Goal: Find specific page/section: Find specific page/section

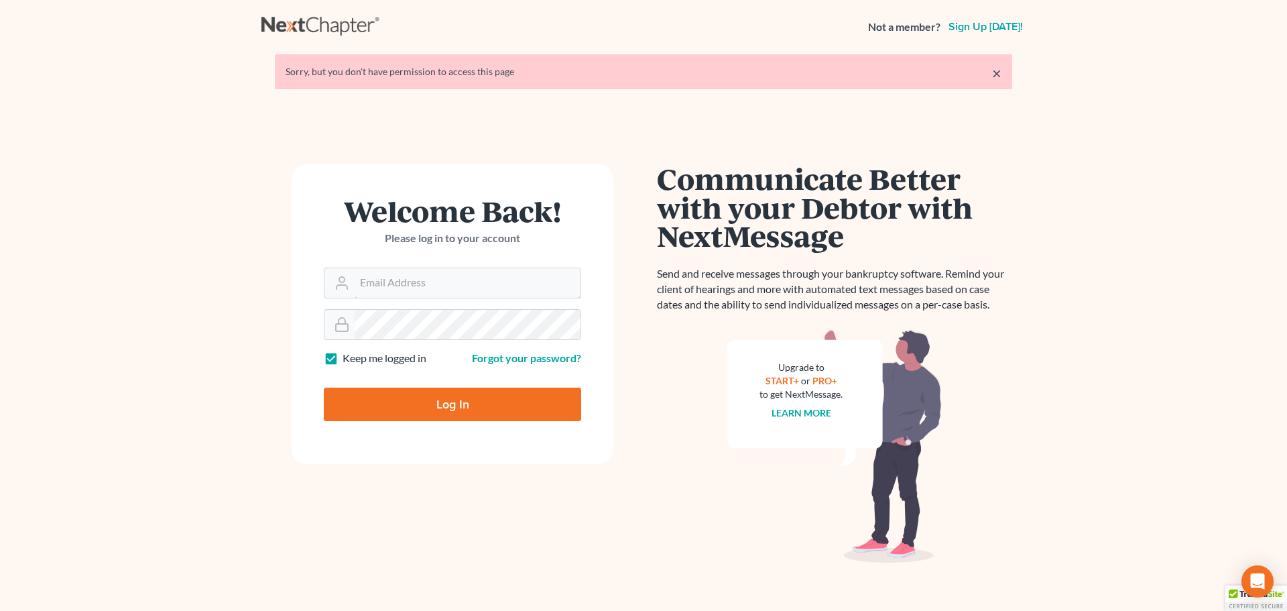
type input "[EMAIL_ADDRESS][DOMAIN_NAME]"
click at [402, 404] on input "Log In" at bounding box center [452, 404] width 257 height 34
type input "Thinking..."
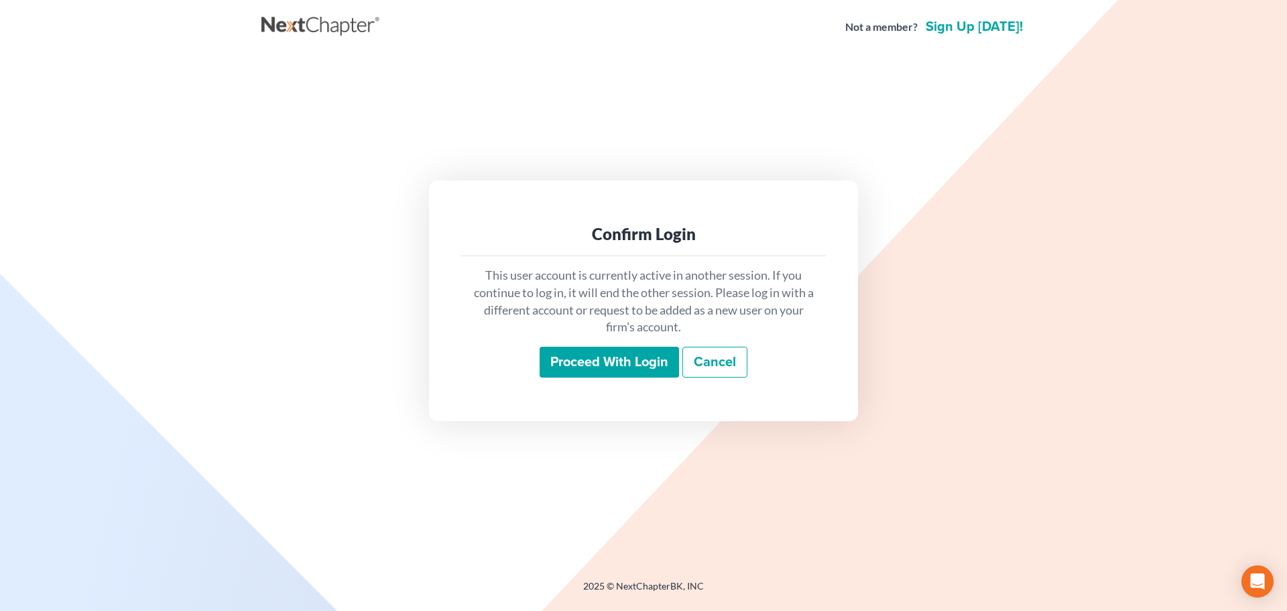
click at [596, 347] on input "Proceed with login" at bounding box center [609, 362] width 139 height 31
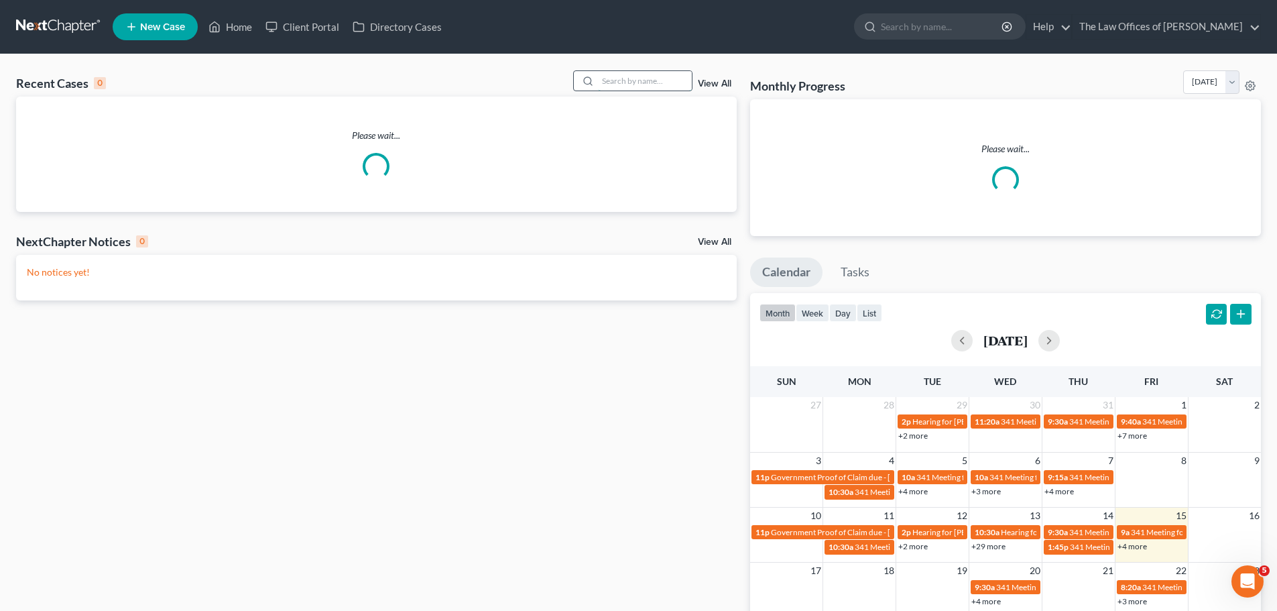
click at [661, 84] on input "search" at bounding box center [645, 80] width 94 height 19
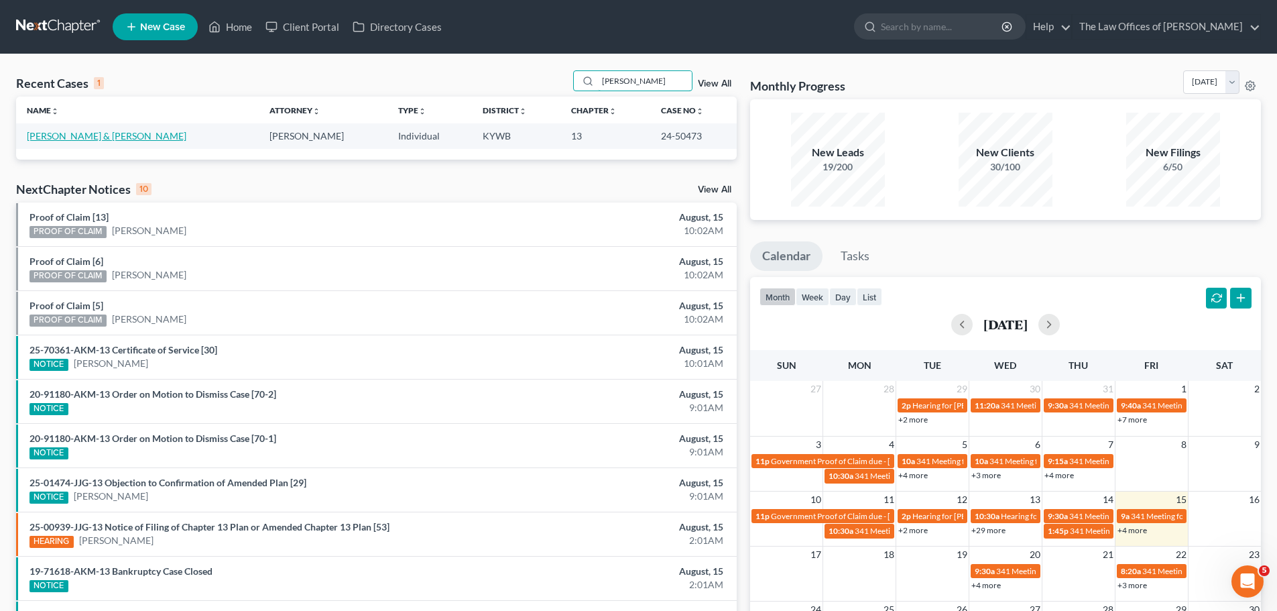
type input "metzger"
click at [80, 141] on link "Metzger, Timothy & Lasha" at bounding box center [107, 135] width 160 height 11
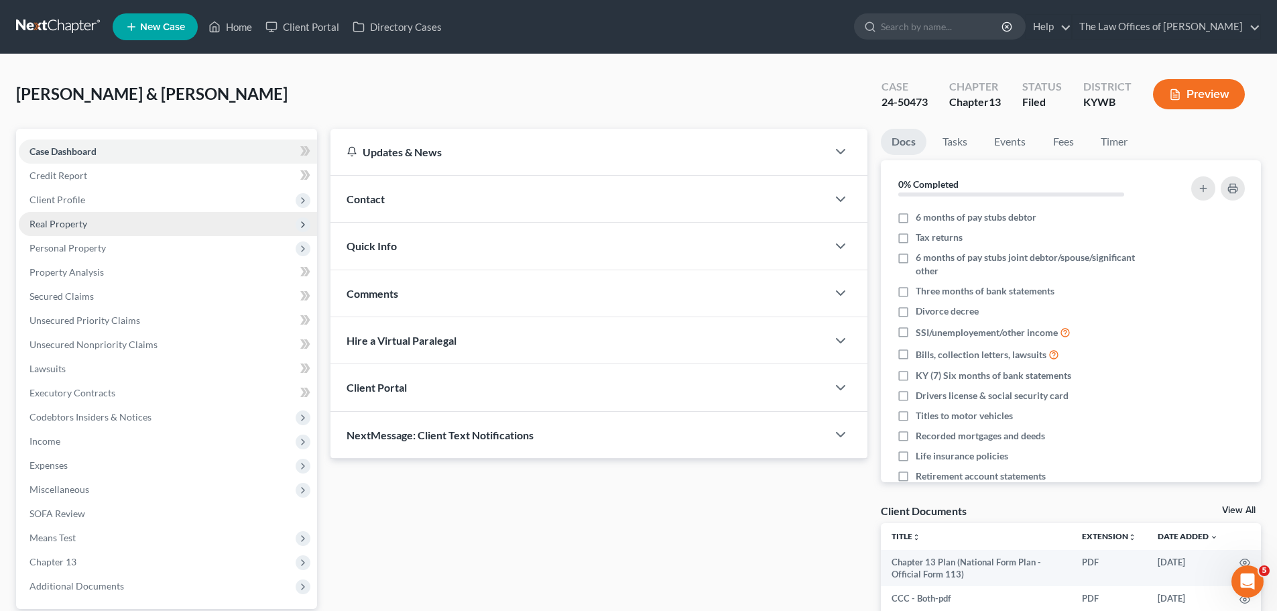
click at [104, 231] on span "Real Property" at bounding box center [168, 224] width 298 height 24
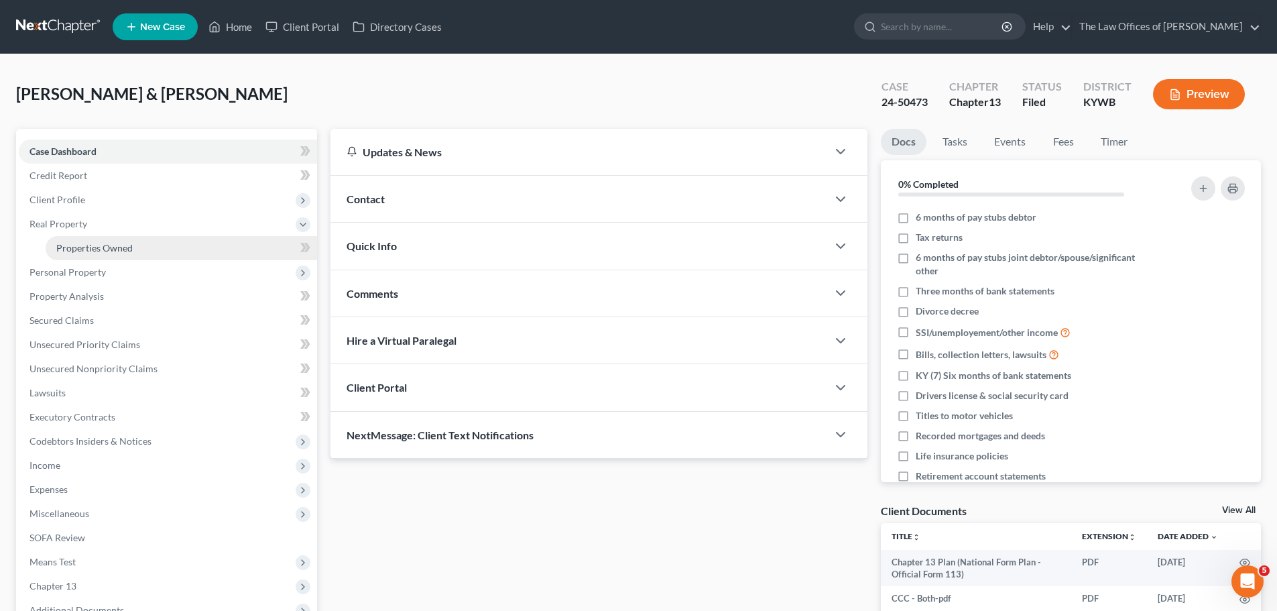
click at [113, 243] on span "Properties Owned" at bounding box center [94, 247] width 76 height 11
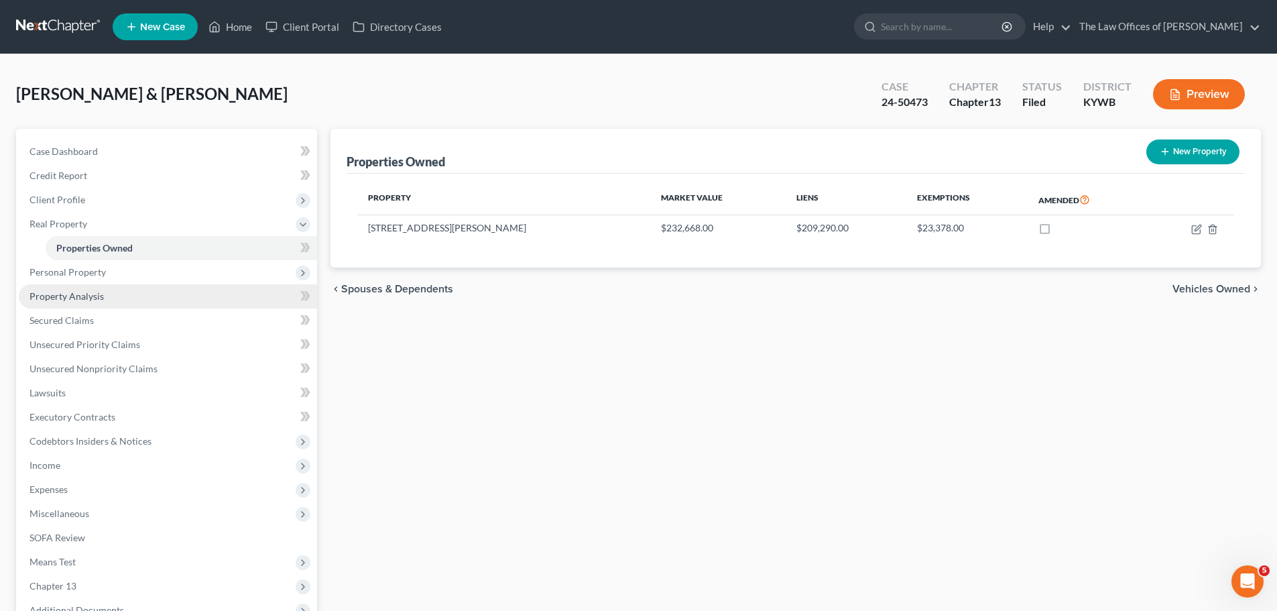
click at [94, 302] on link "Property Analysis" at bounding box center [168, 296] width 298 height 24
